Goal: Information Seeking & Learning: Learn about a topic

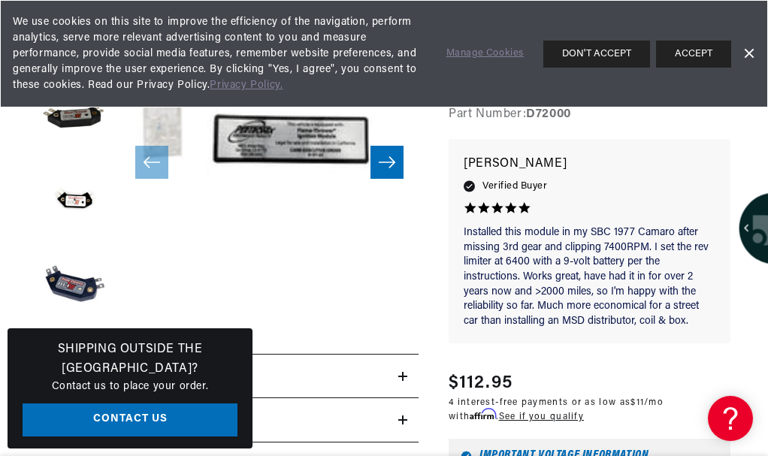
scroll to position [0, 561]
